Goal: Task Accomplishment & Management: Manage account settings

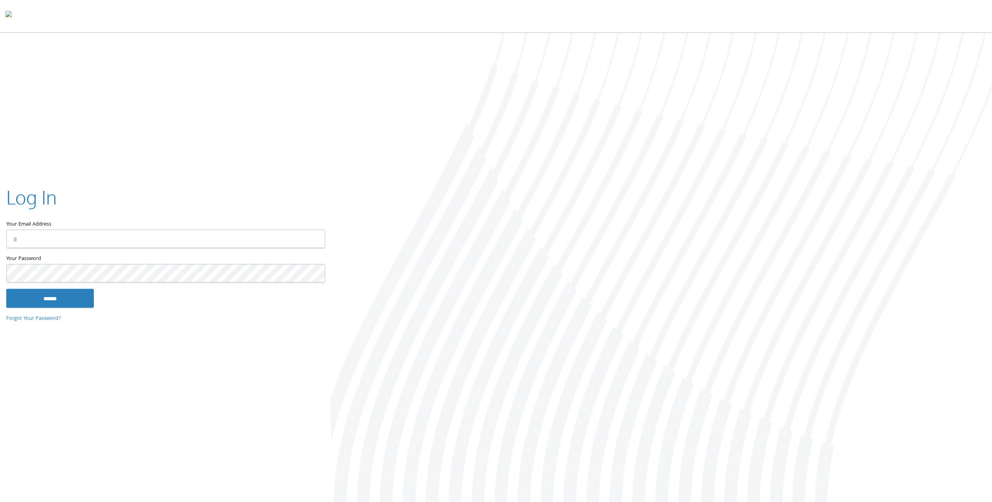
click at [169, 235] on input "Your Email Address" at bounding box center [165, 239] width 319 height 18
click at [52, 235] on input "Your Email Address" at bounding box center [165, 239] width 319 height 18
type input "**********"
click at [6, 289] on input "******" at bounding box center [50, 298] width 88 height 19
